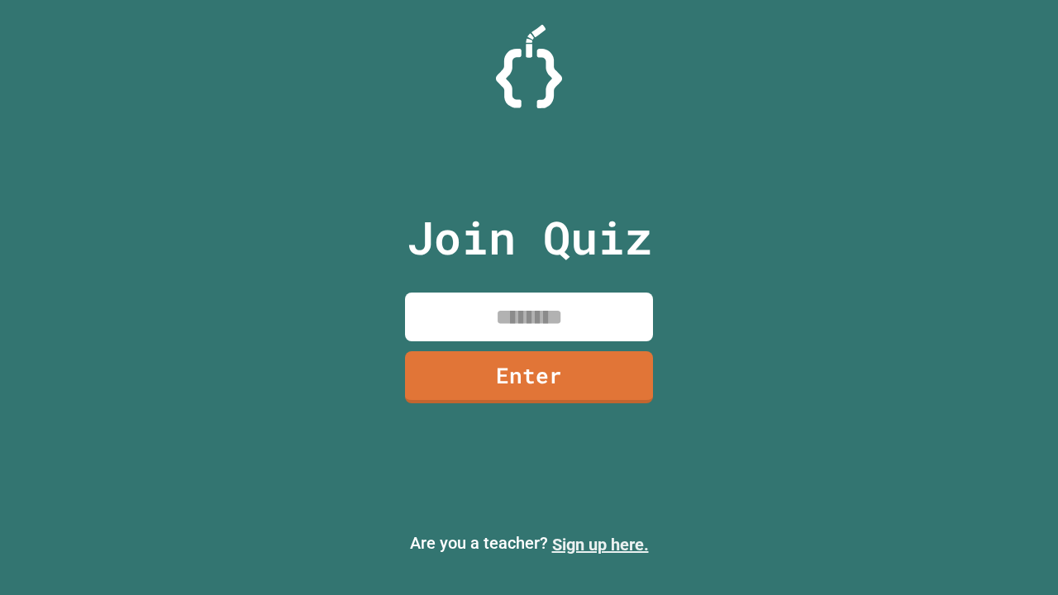
click at [600, 545] on link "Sign up here." at bounding box center [600, 545] width 97 height 20
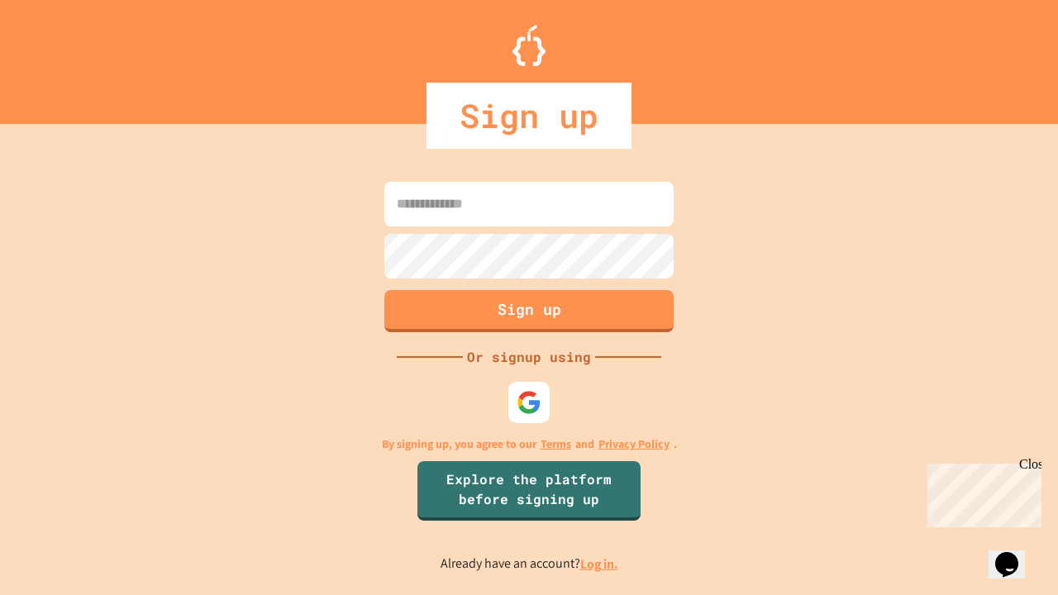
click at [600, 564] on link "Log in." at bounding box center [599, 564] width 38 height 17
